Goal: Information Seeking & Learning: Learn about a topic

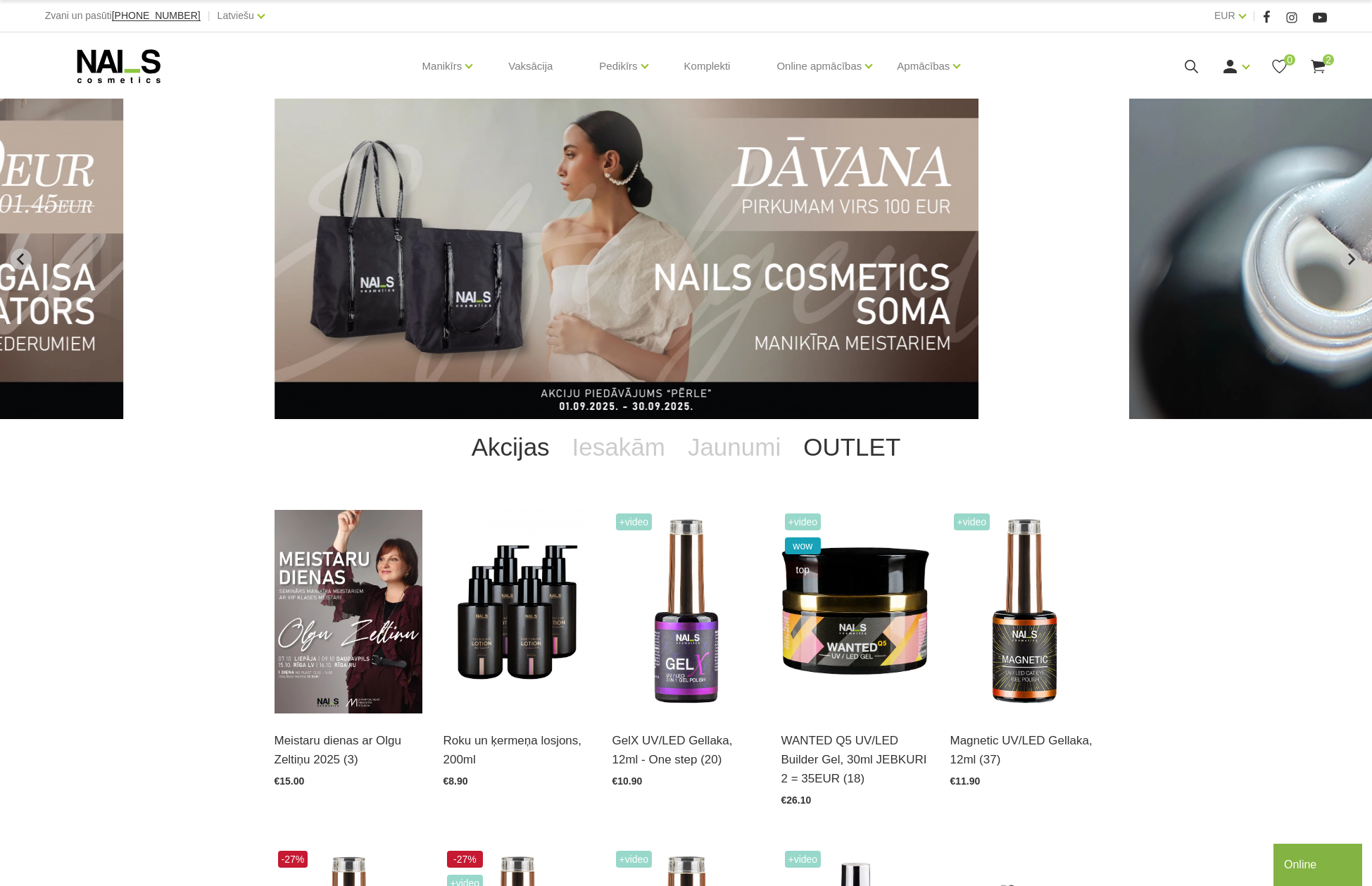
click at [819, 441] on link "OUTLET" at bounding box center [852, 447] width 120 height 56
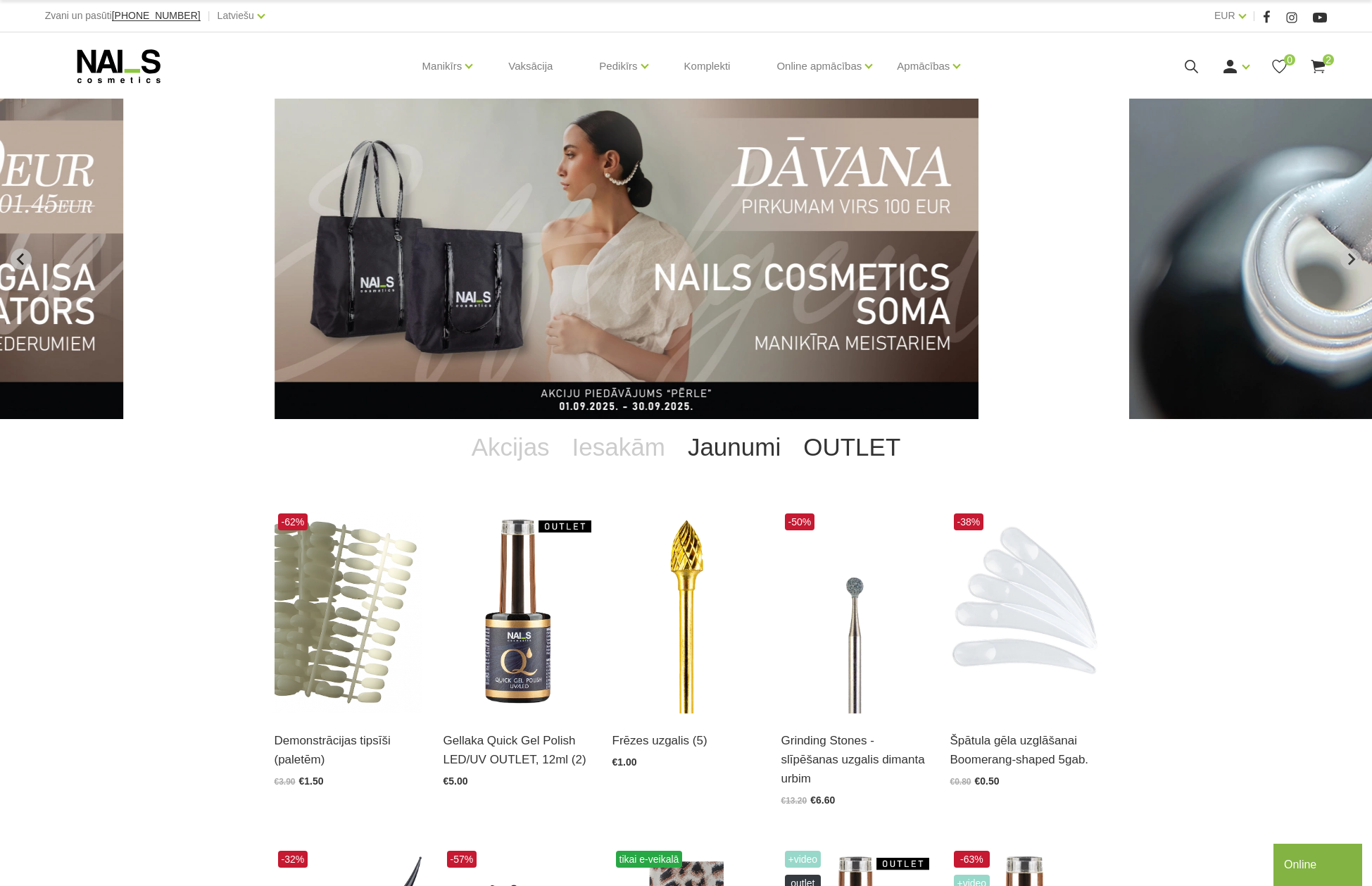
click at [756, 446] on link "Jaunumi" at bounding box center [734, 447] width 115 height 56
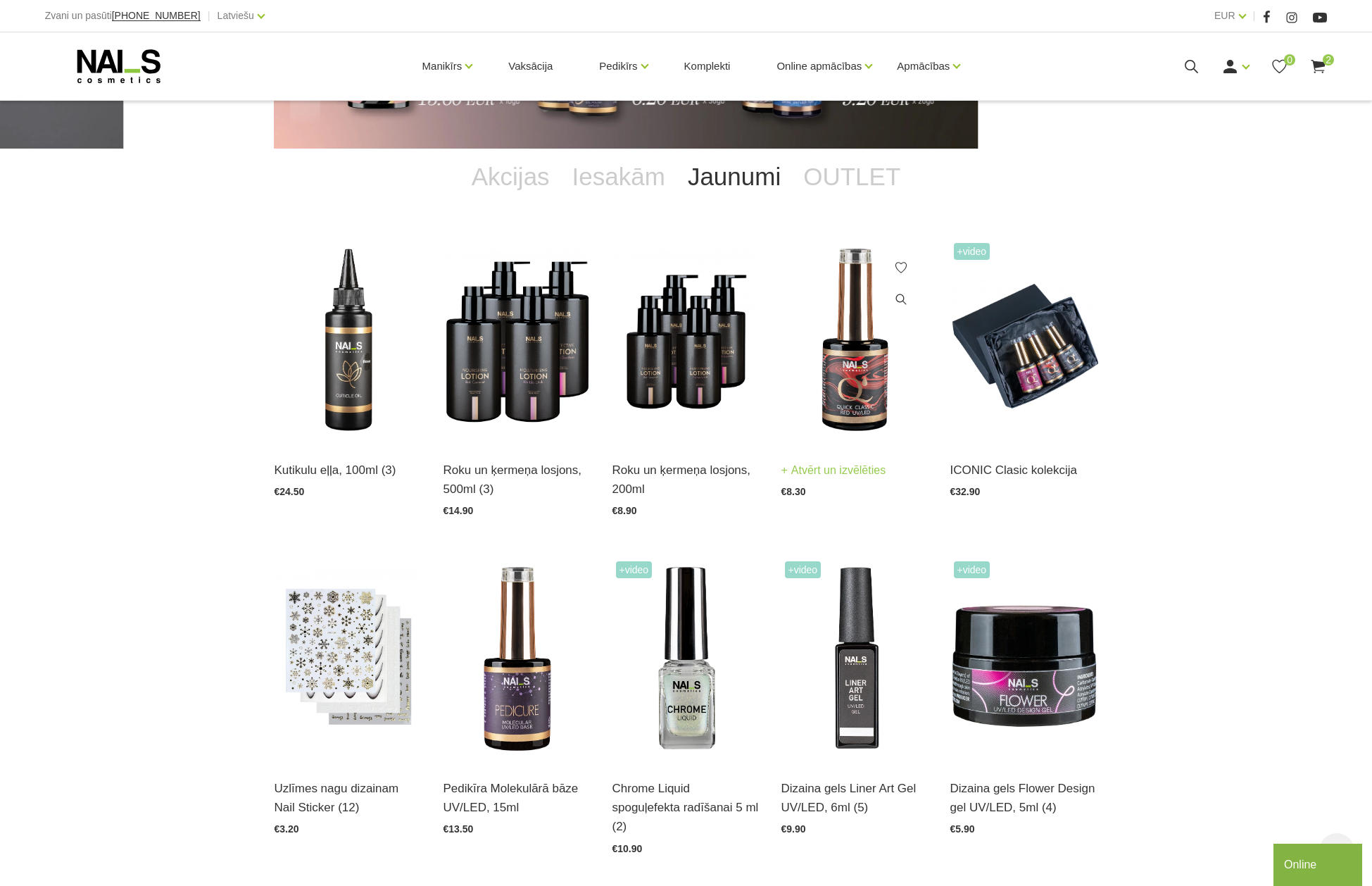
scroll to position [422, 0]
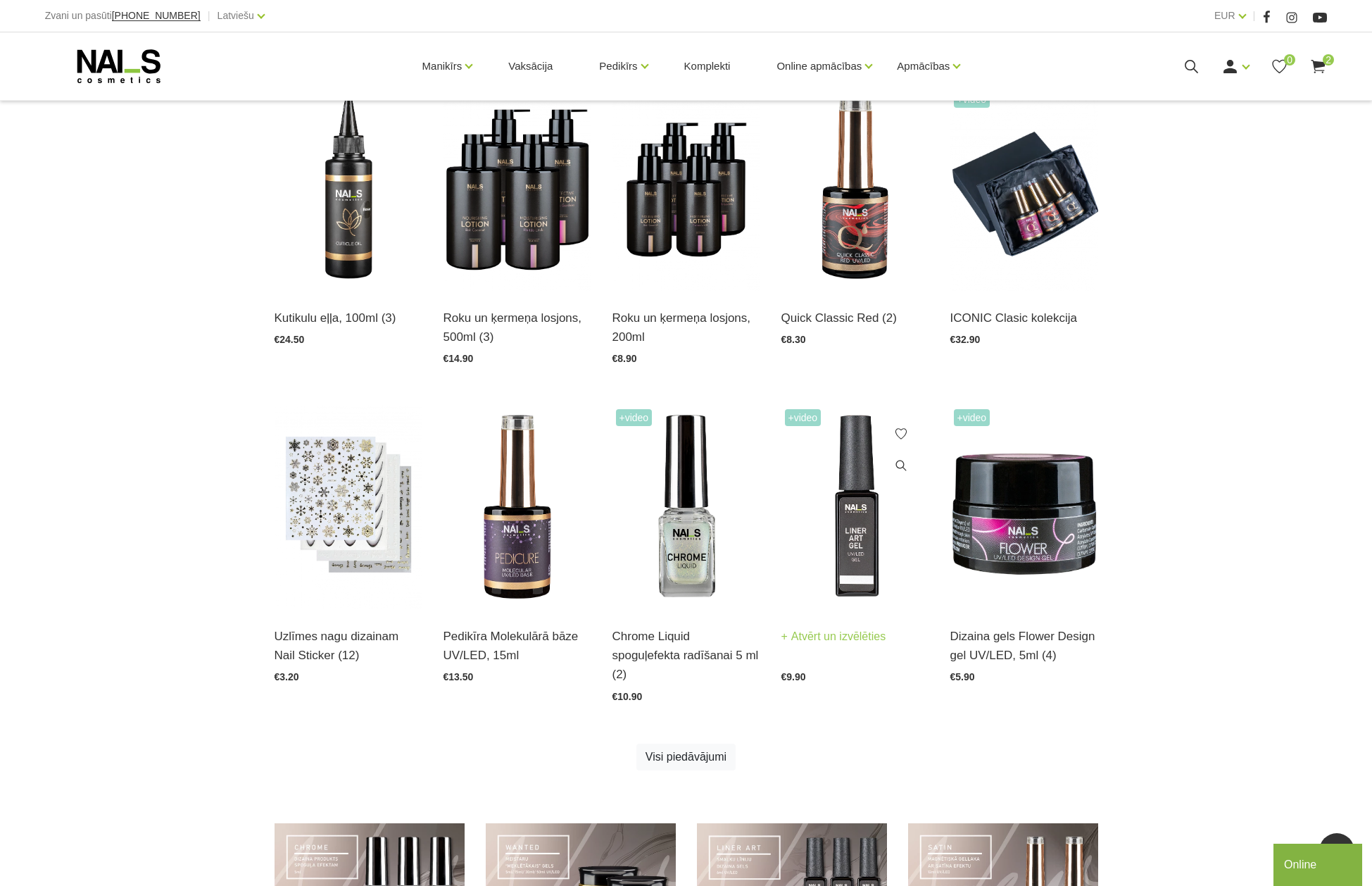
click at [847, 545] on img at bounding box center [855, 507] width 148 height 203
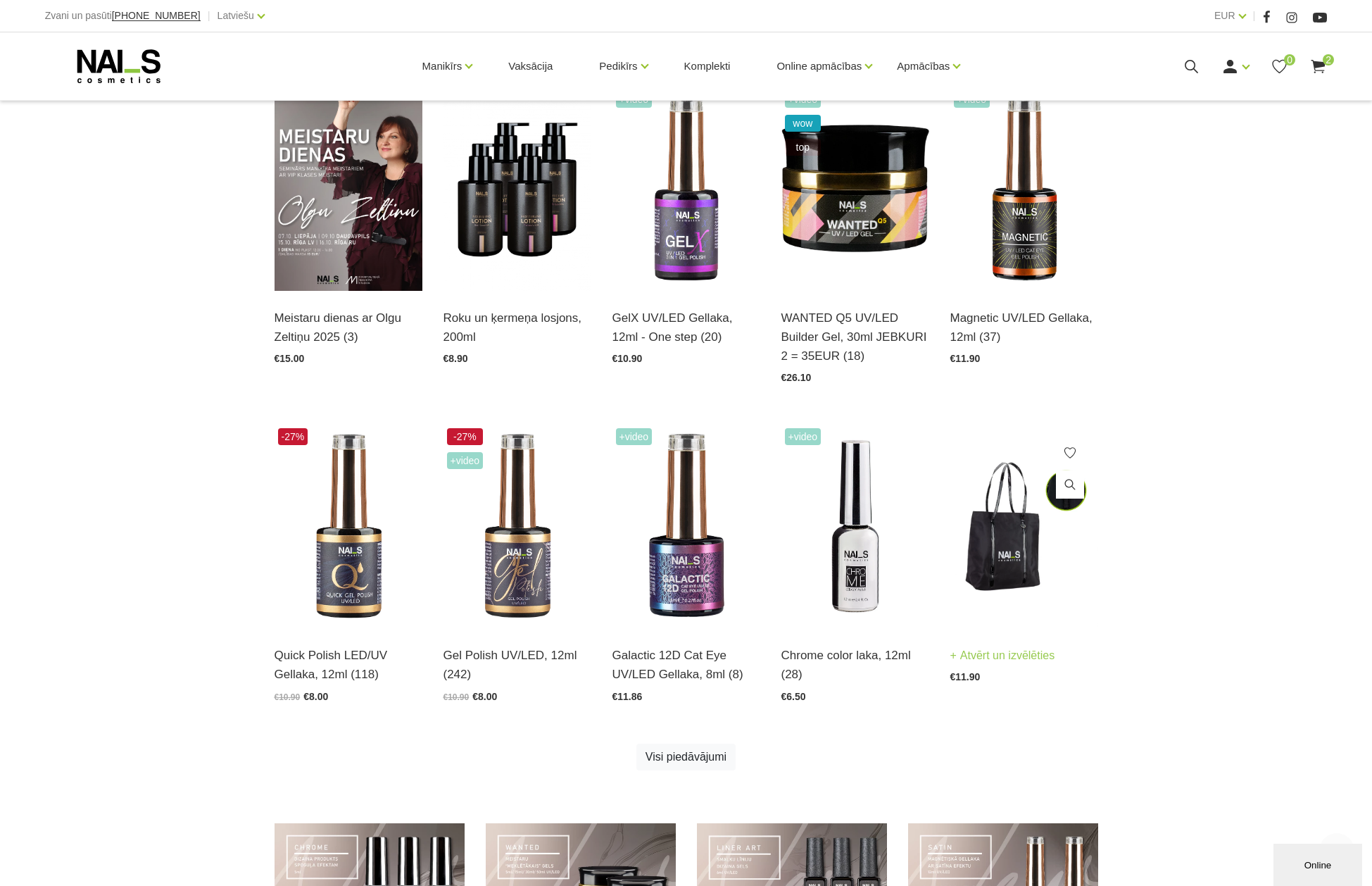
scroll to position [492, 0]
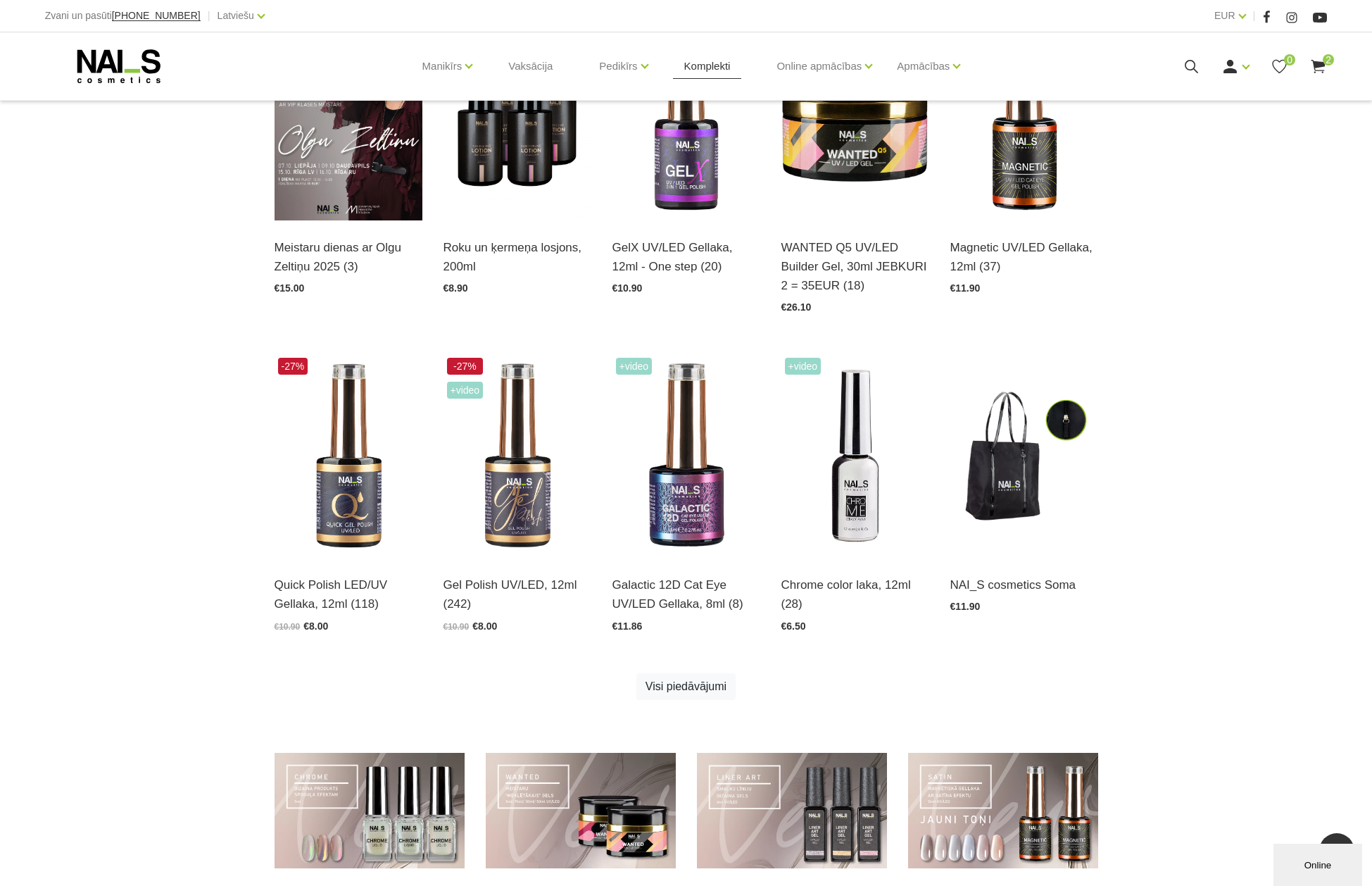
click at [695, 65] on link "Komplekti" at bounding box center [707, 66] width 69 height 67
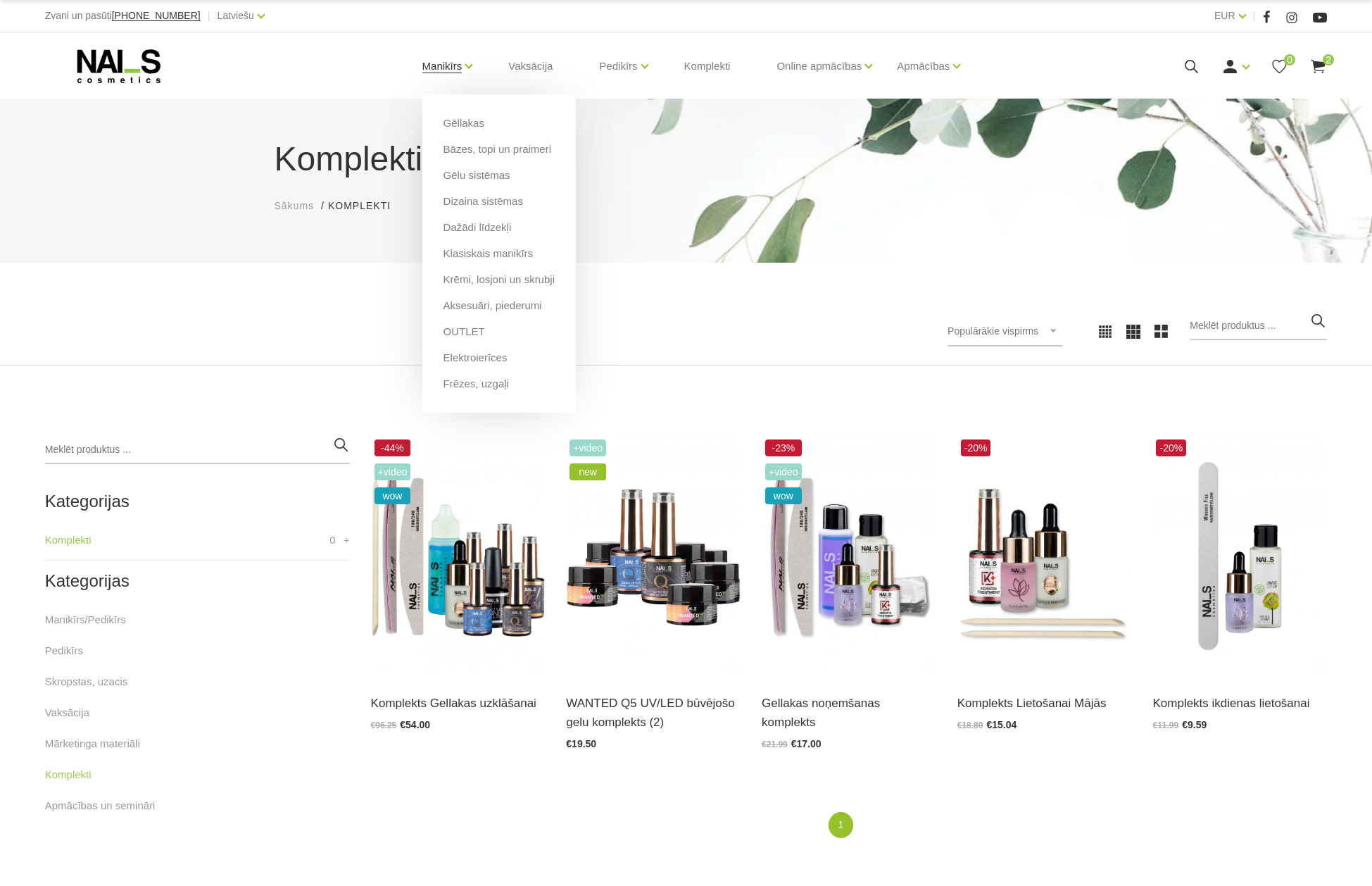
click at [448, 63] on link "Manikīrs" at bounding box center [442, 66] width 40 height 56
click at [452, 149] on link "Bāzes, topi un praimeri" at bounding box center [497, 149] width 107 height 15
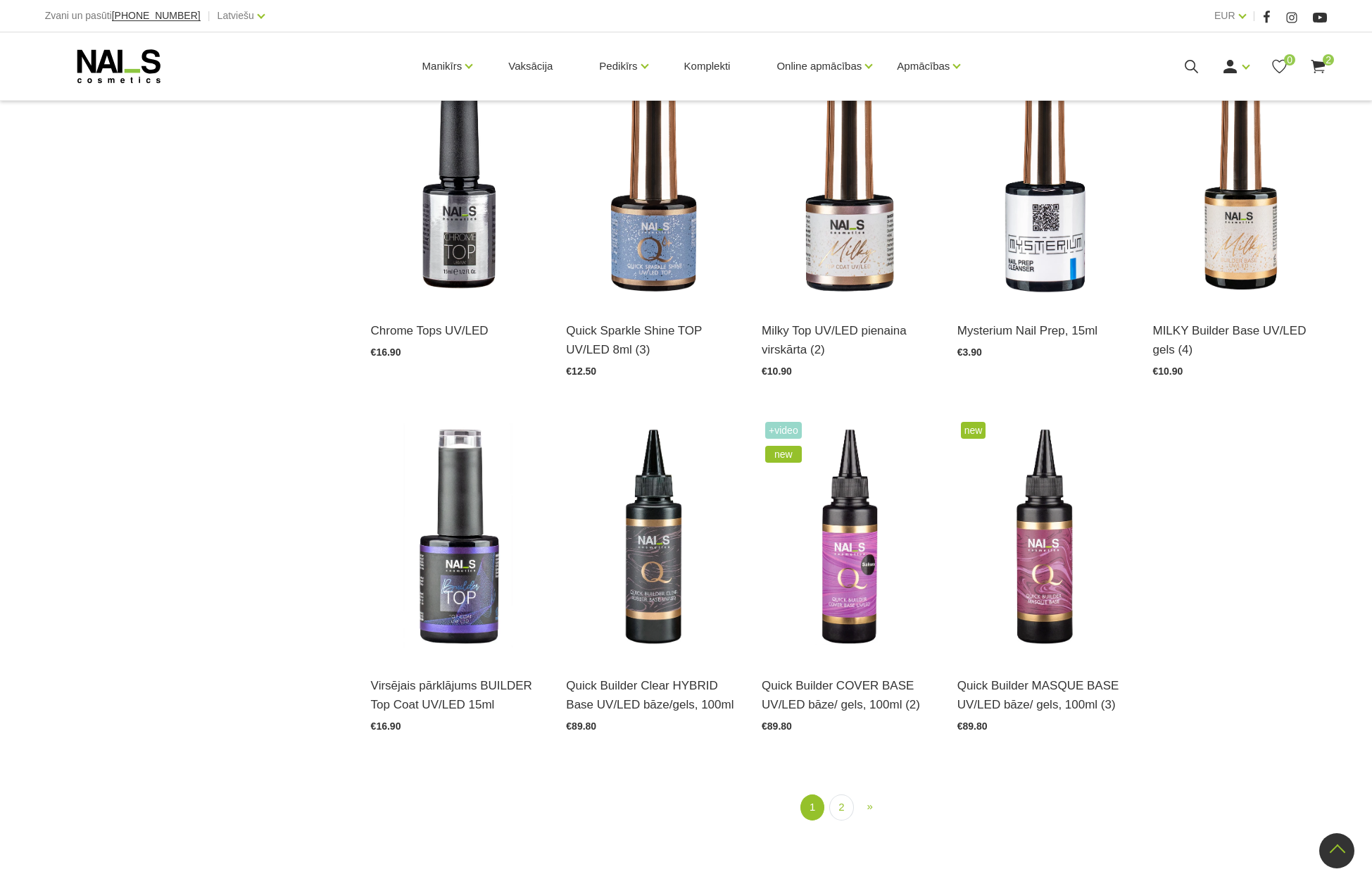
scroll to position [1478, 0]
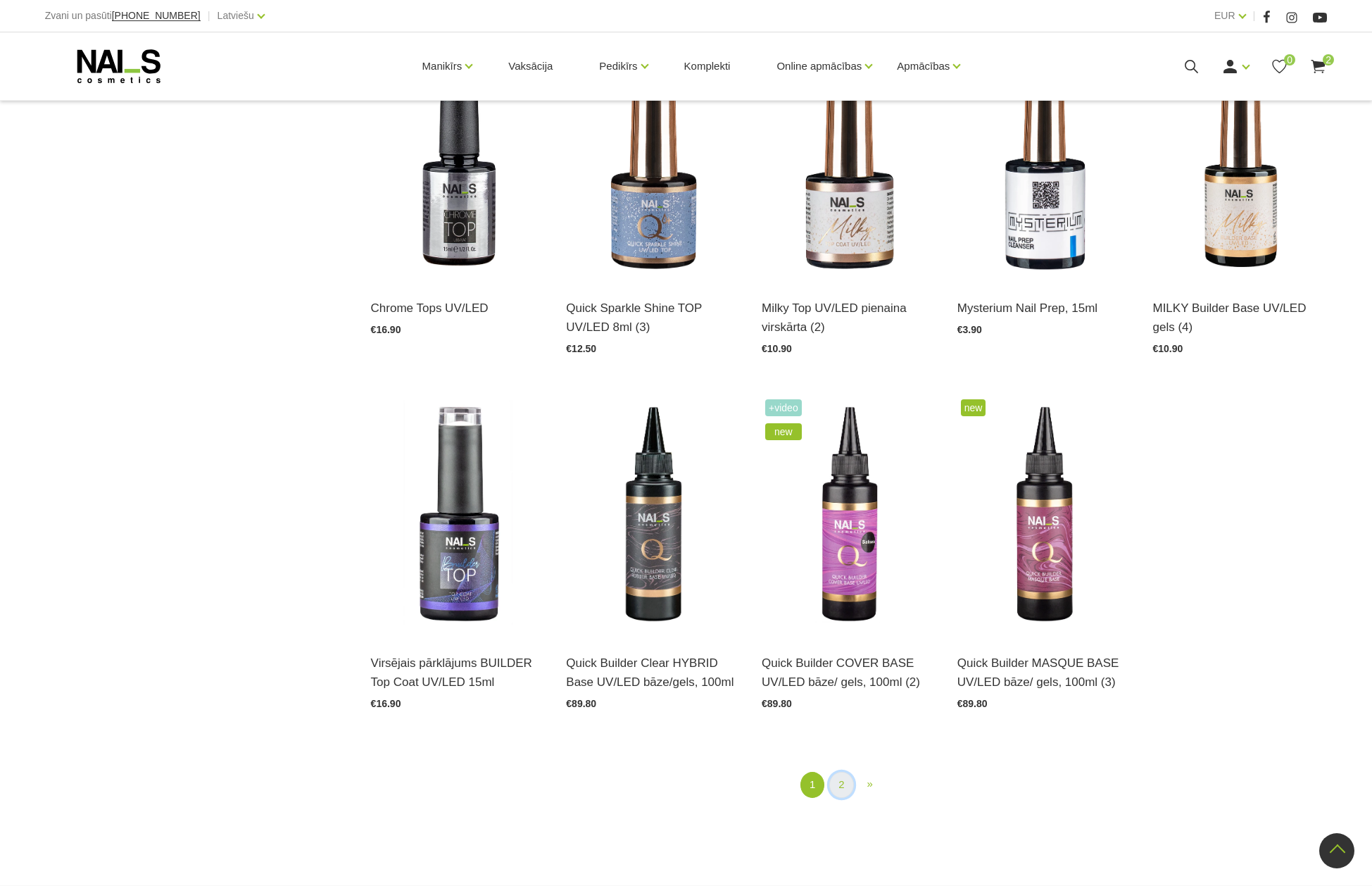
click at [838, 772] on link "2" at bounding box center [841, 785] width 24 height 26
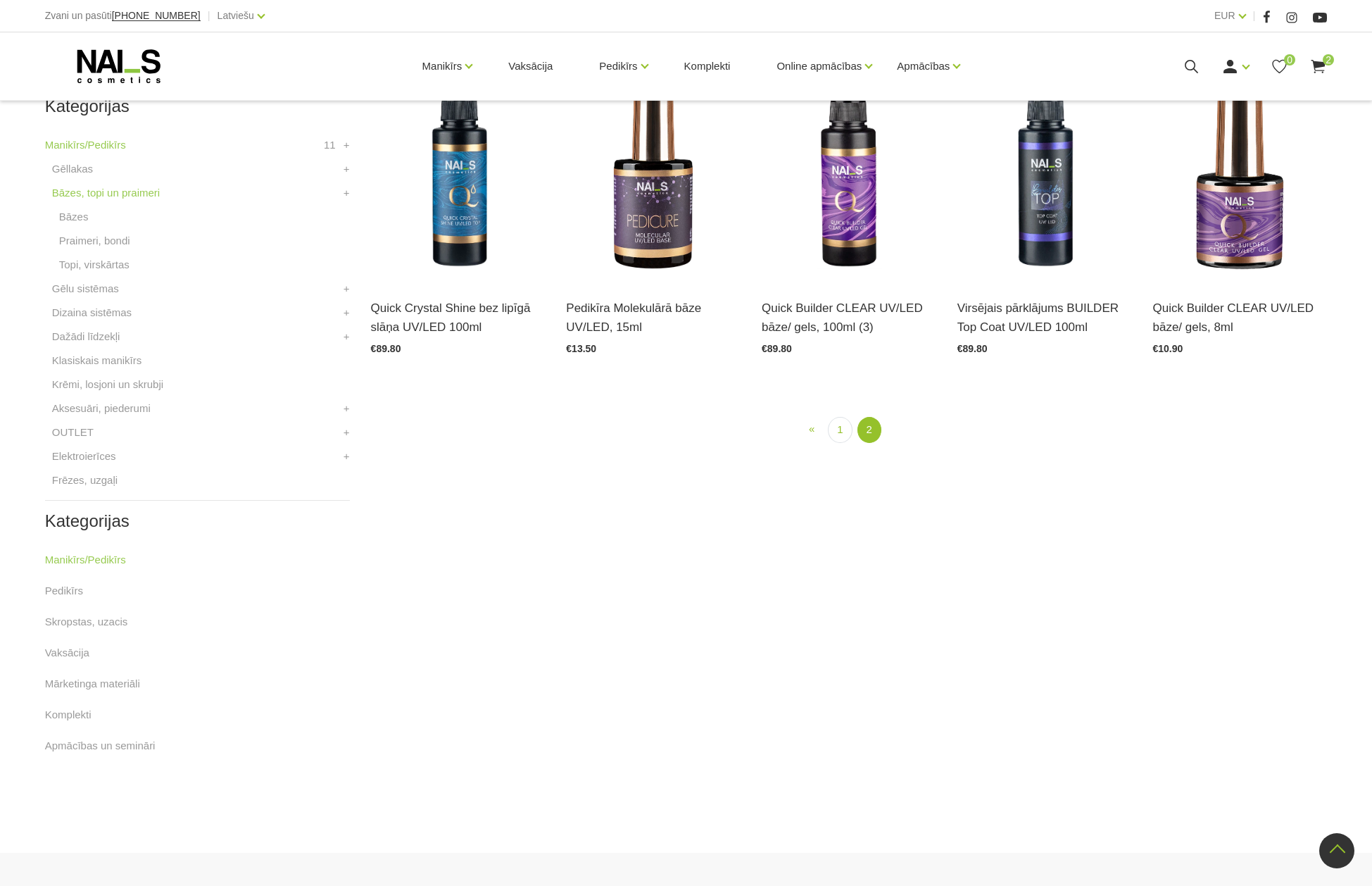
scroll to position [288, 0]
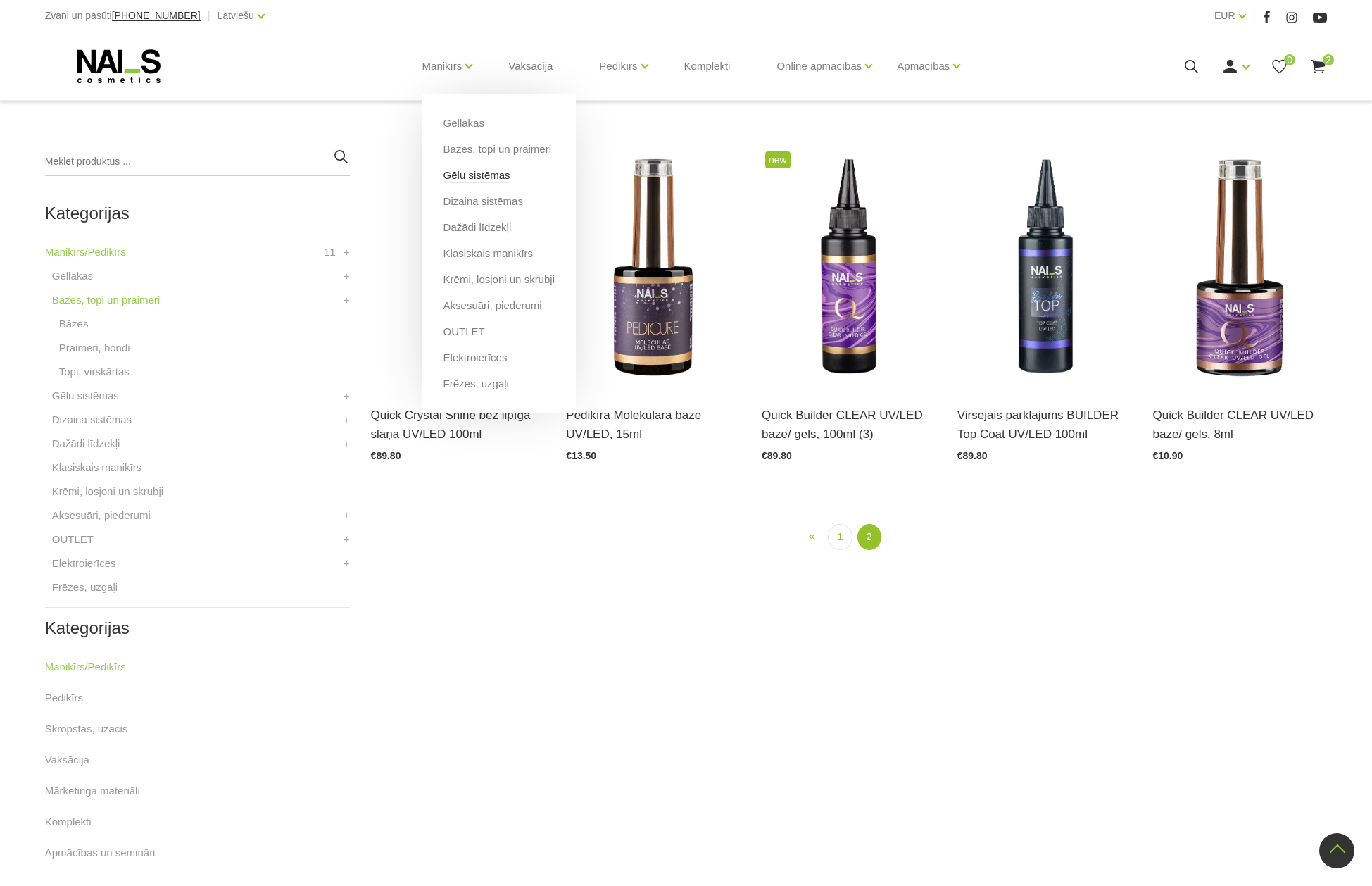
click at [472, 171] on link "Gēlu sistēmas" at bounding box center [477, 175] width 67 height 15
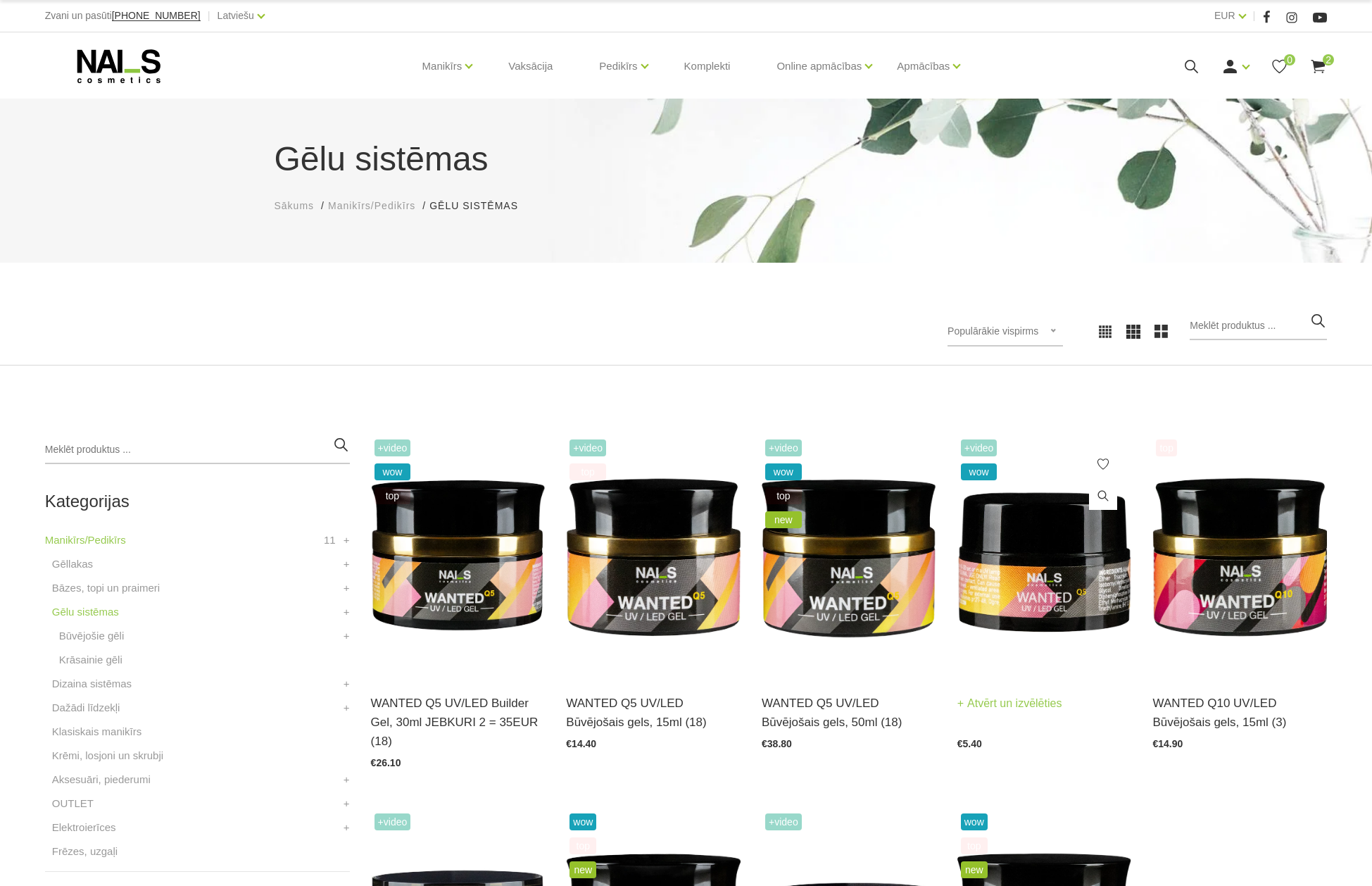
click at [1000, 574] on img at bounding box center [1045, 556] width 175 height 240
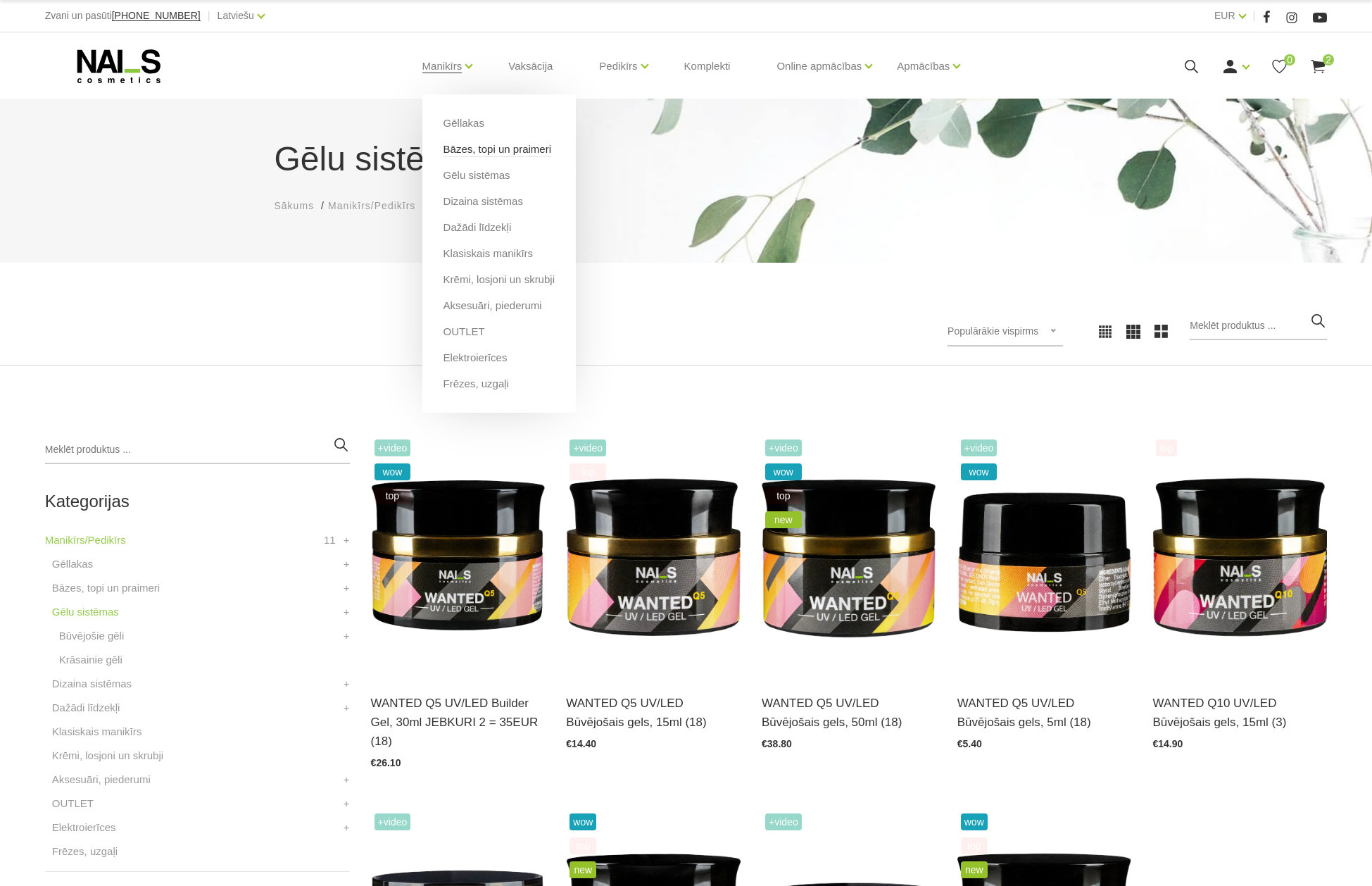
click at [477, 145] on link "Bāzes, topi un praimeri" at bounding box center [497, 149] width 107 height 15
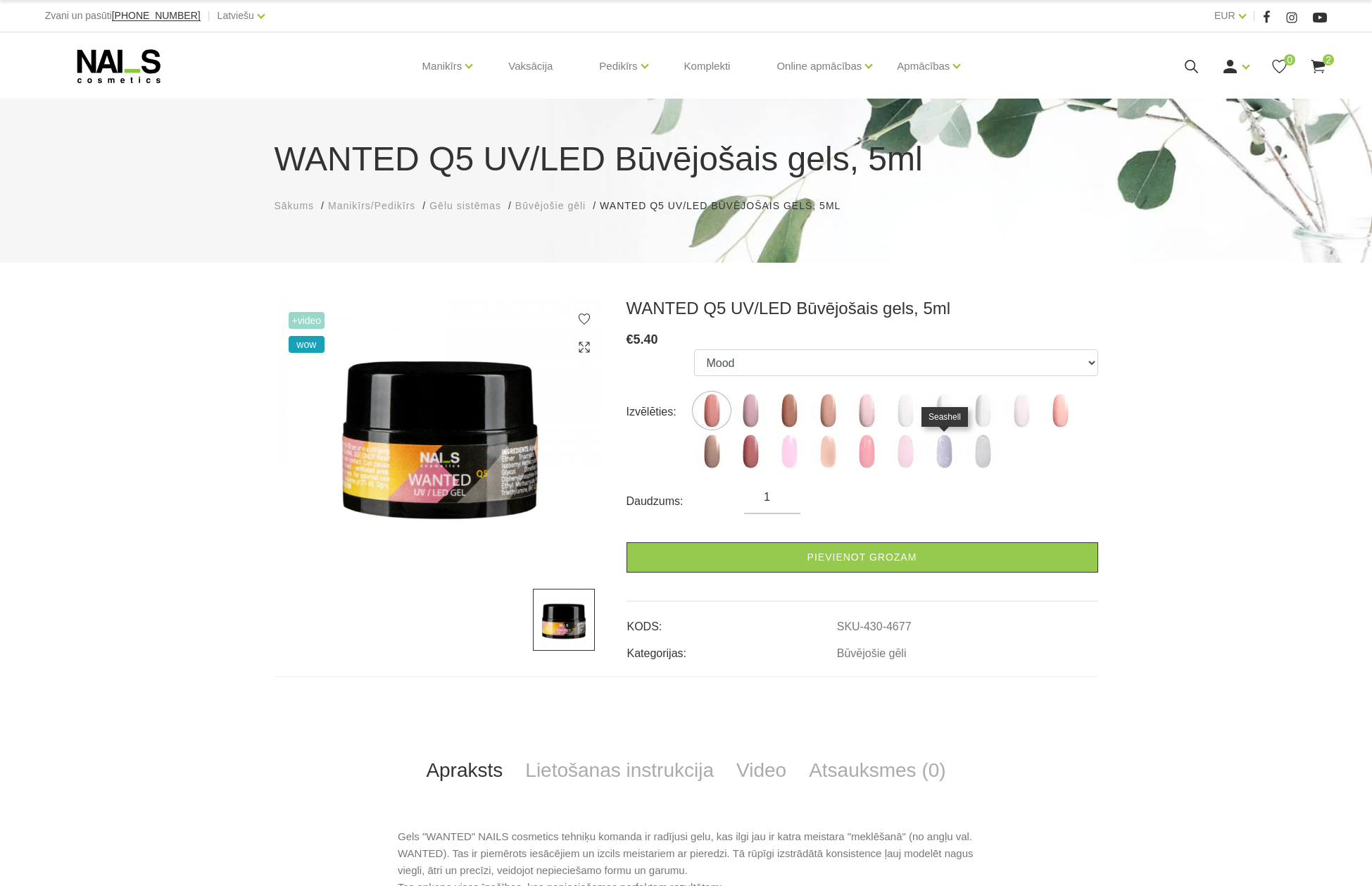
click at [944, 446] on img at bounding box center [944, 452] width 36 height 36
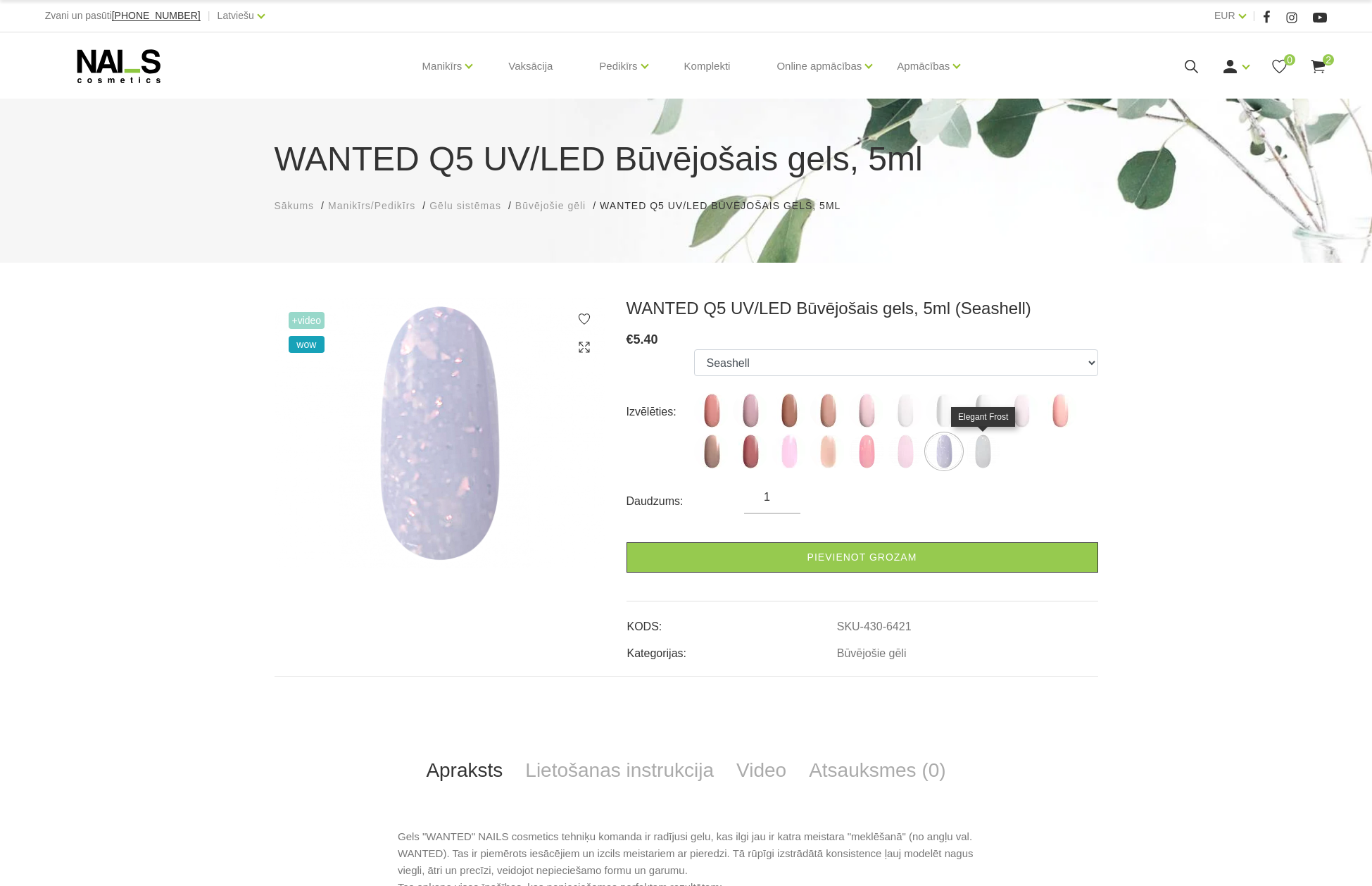
click at [985, 446] on img at bounding box center [983, 452] width 36 height 36
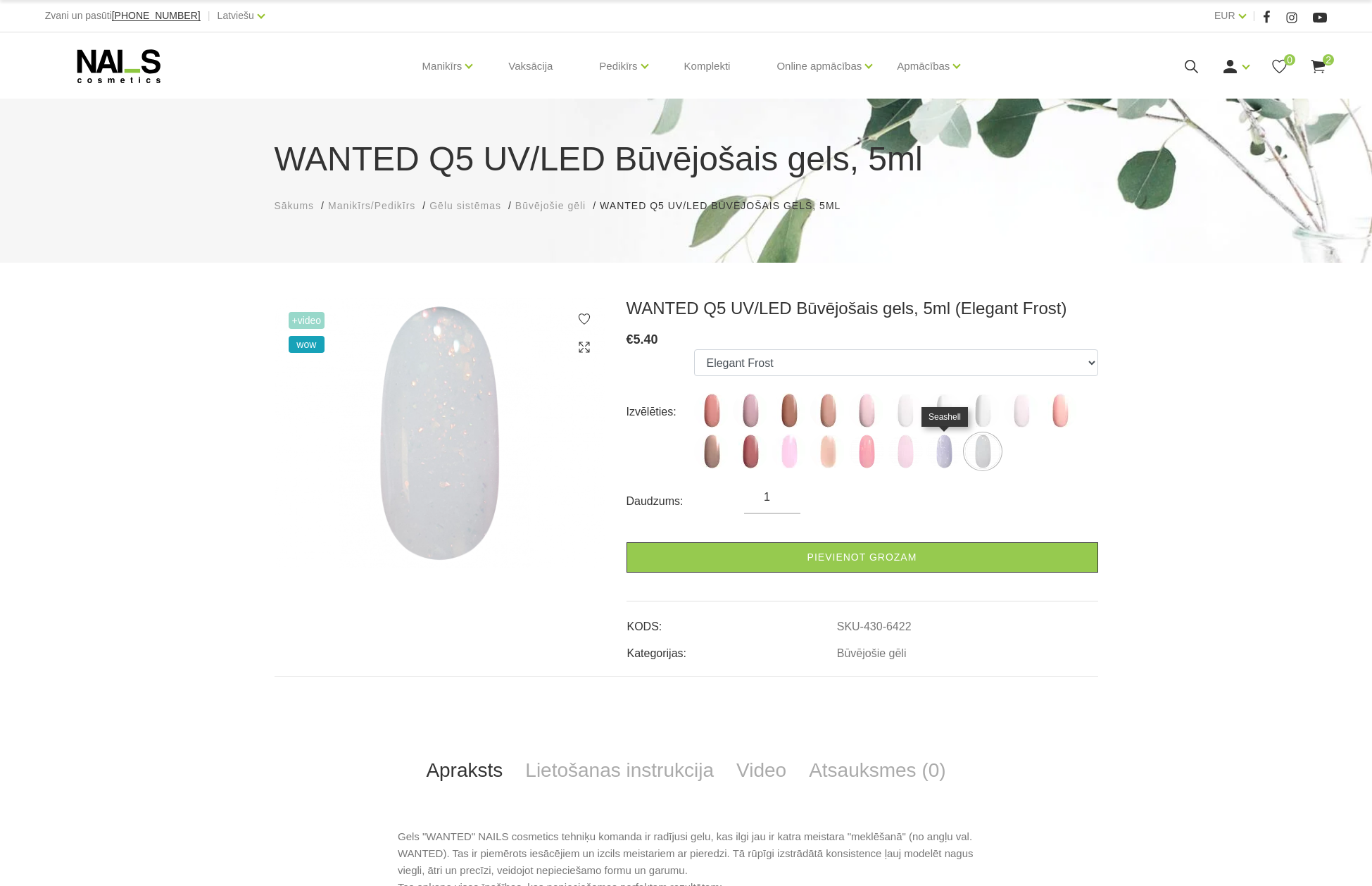
click at [946, 450] on img at bounding box center [944, 452] width 36 height 36
select select "6421"
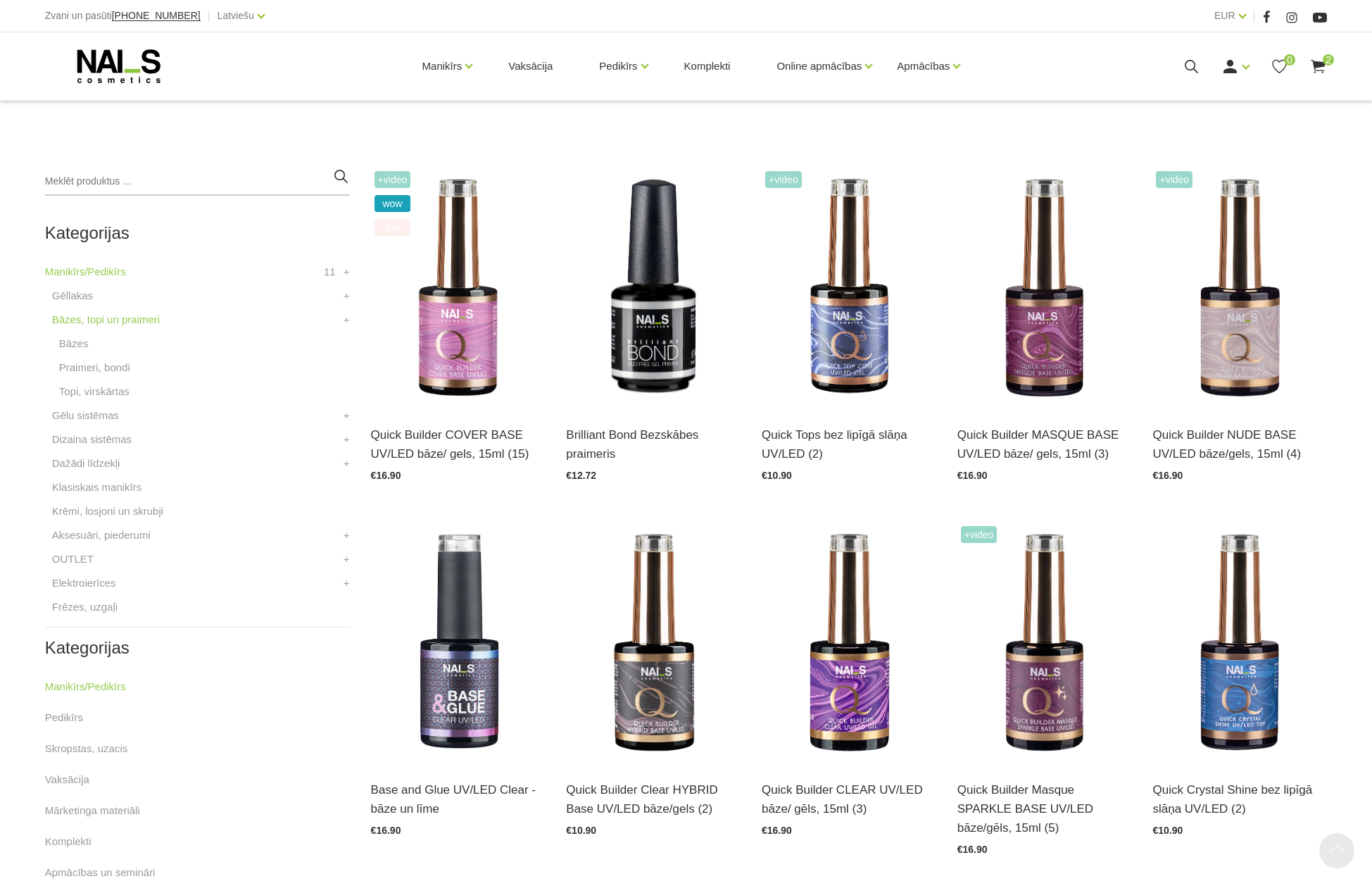
scroll to position [352, 0]
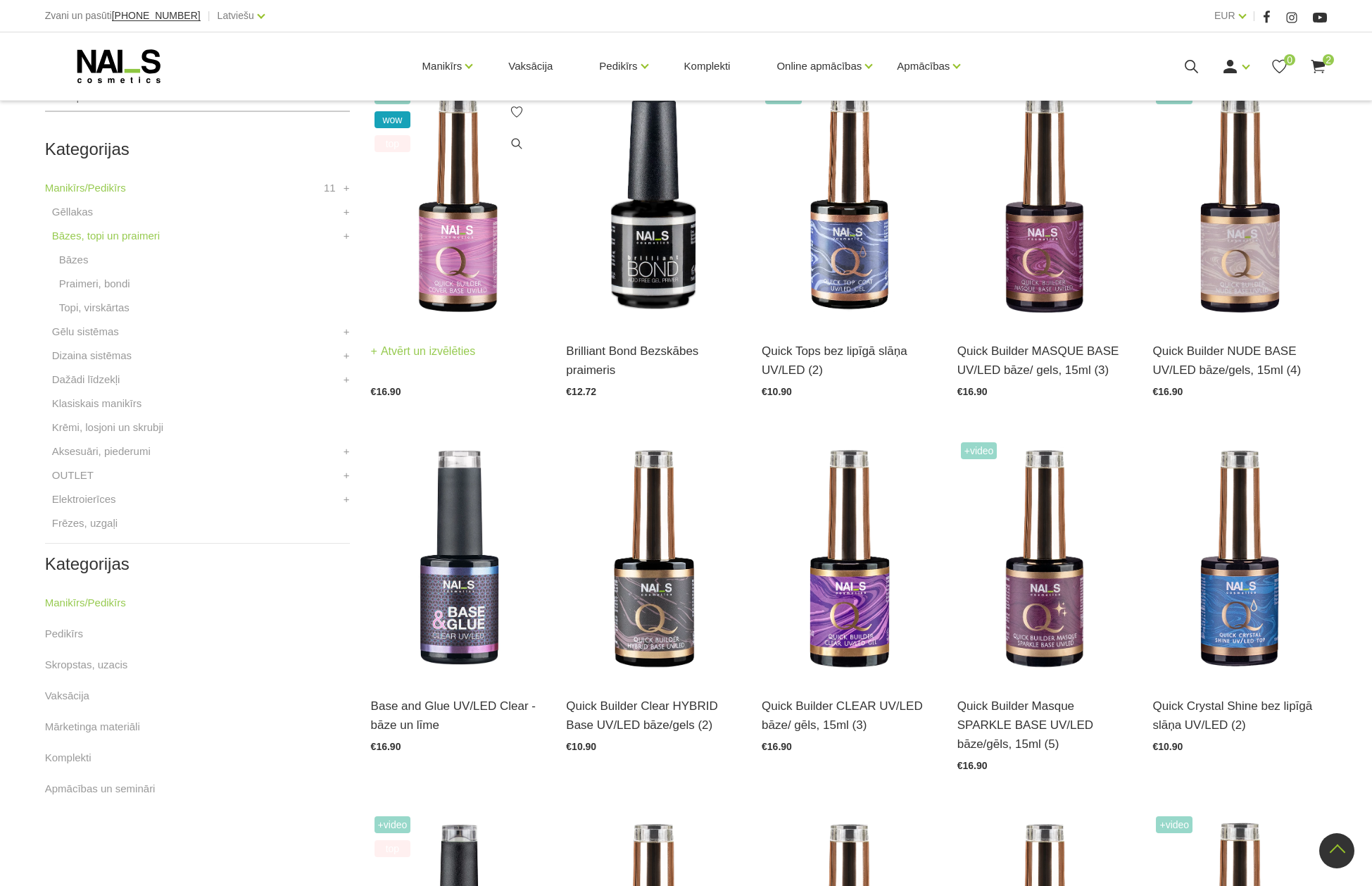
click at [451, 288] on img at bounding box center [458, 203] width 175 height 240
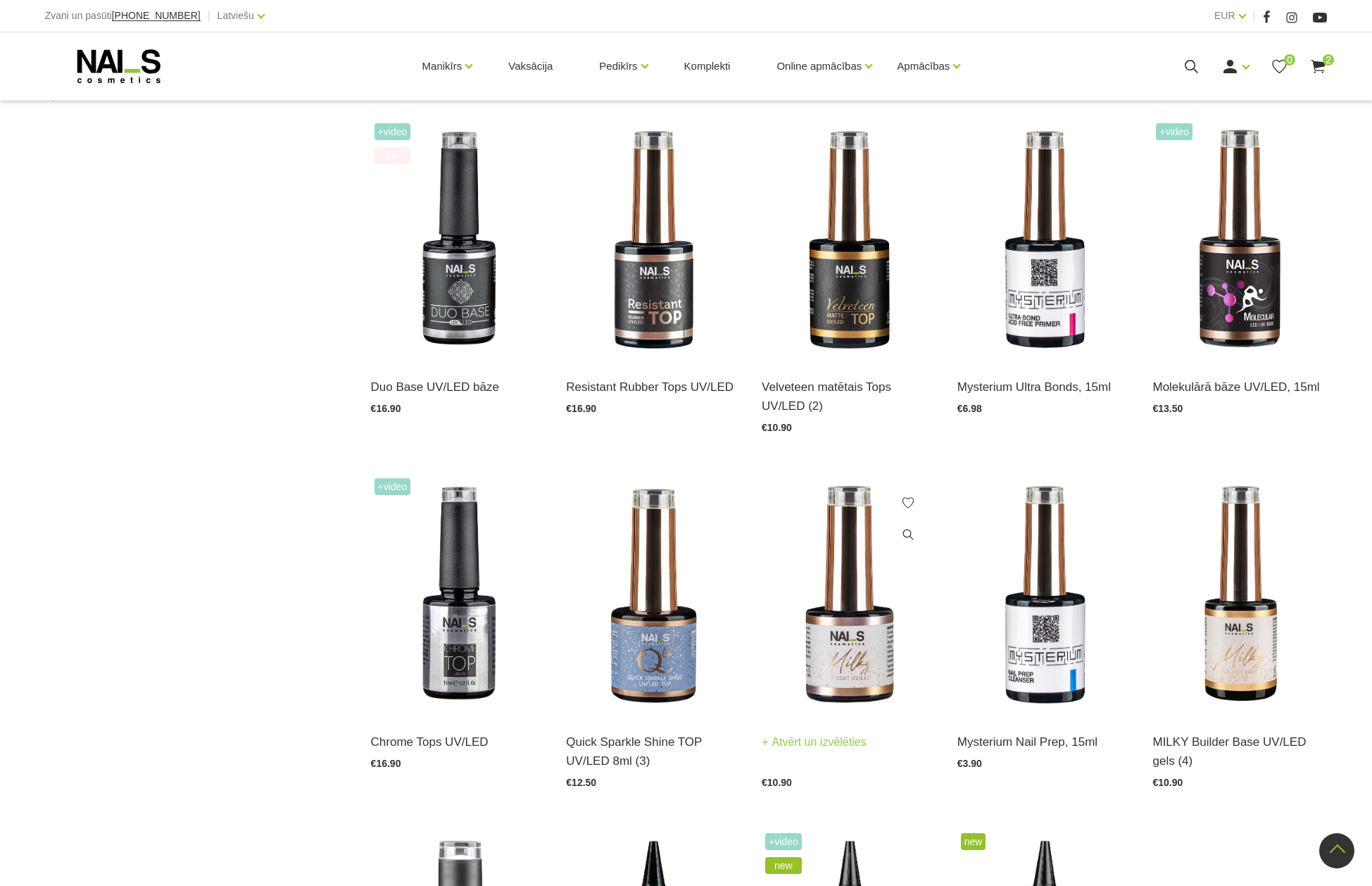
scroll to position [775, 0]
